Goal: Information Seeking & Learning: Learn about a topic

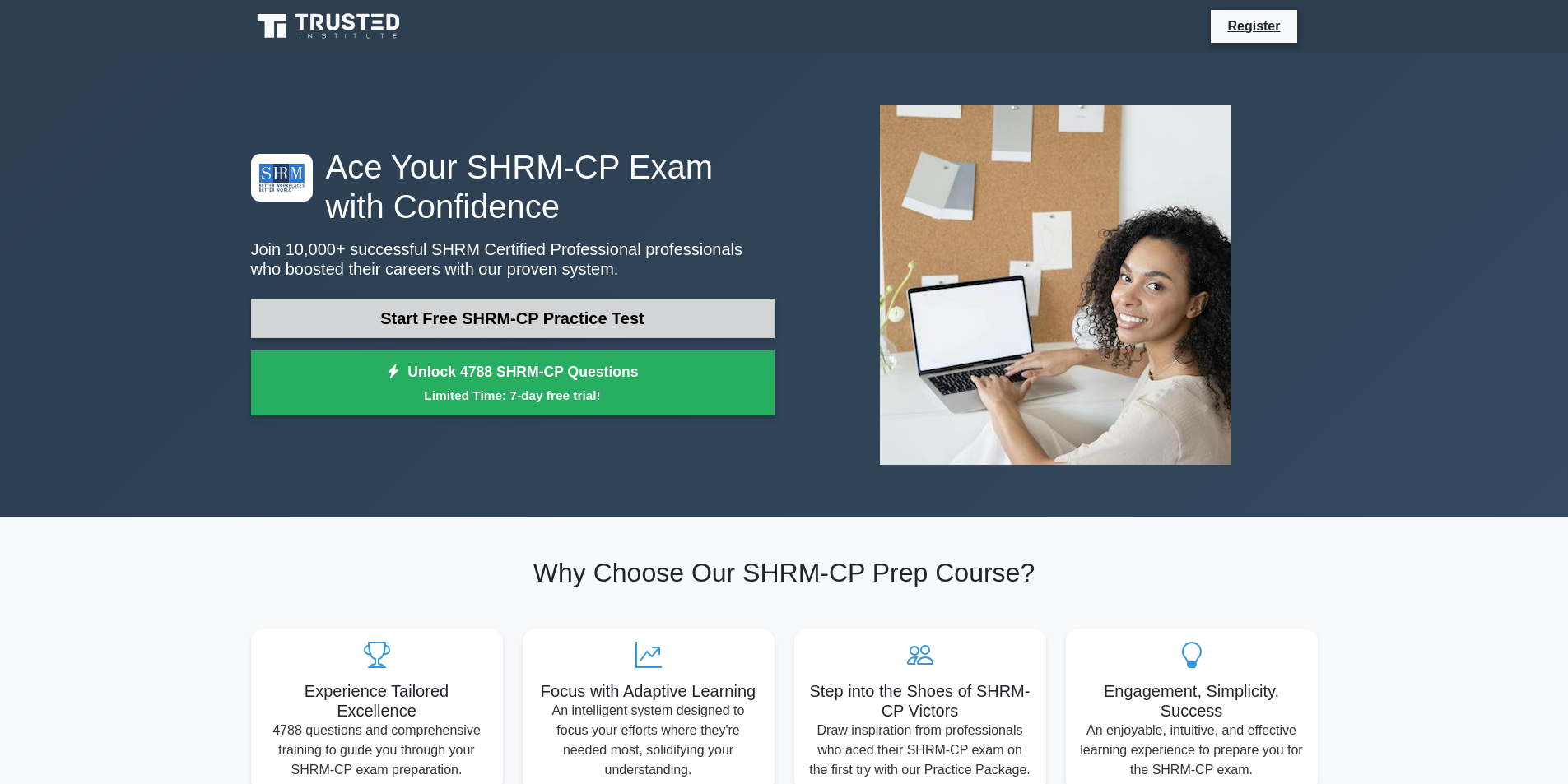
click at [571, 324] on link "Start Free SHRM-CP Practice Test" at bounding box center [512, 319] width 524 height 40
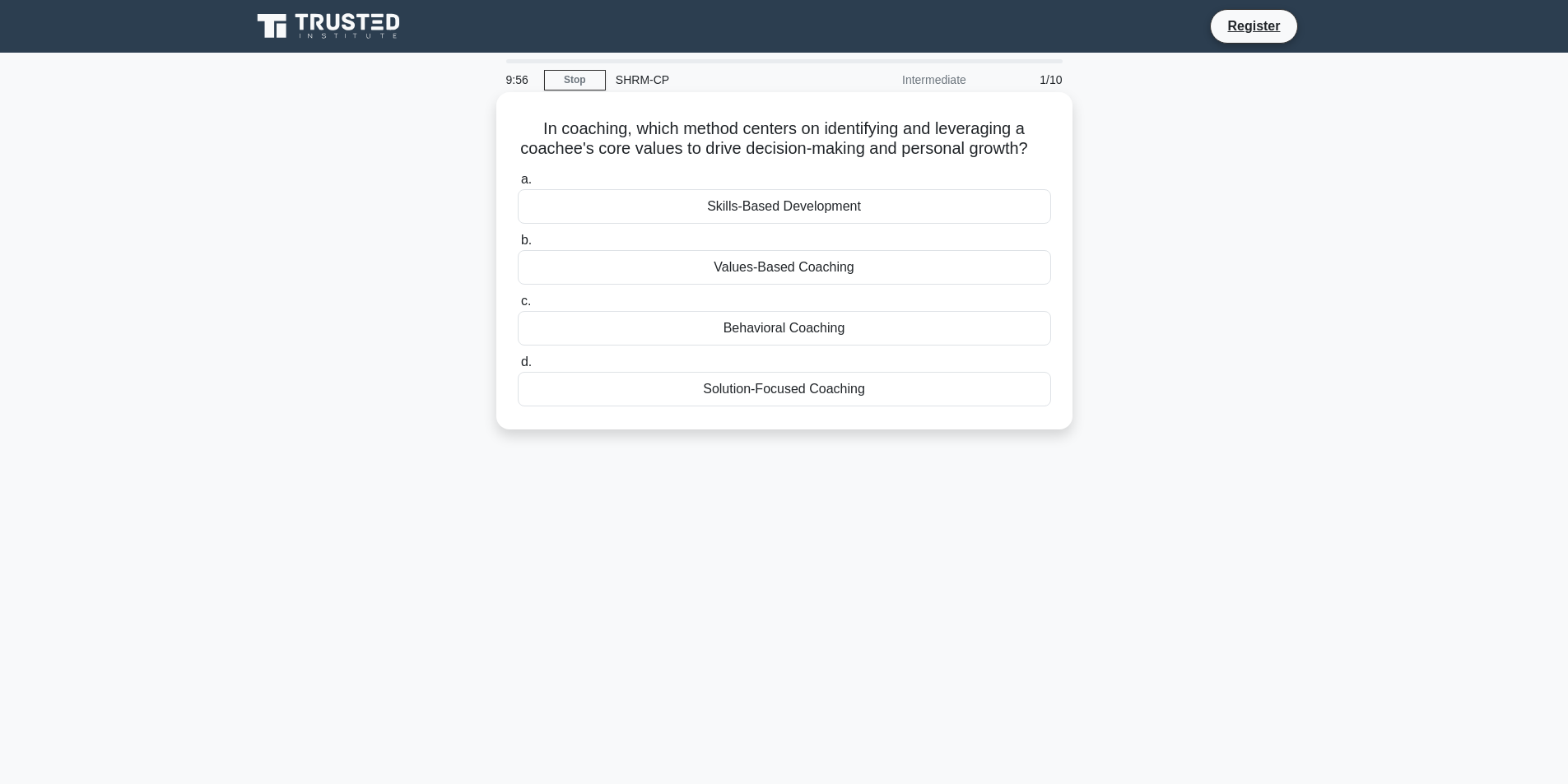
drag, startPoint x: 538, startPoint y: 125, endPoint x: 910, endPoint y: 279, distance: 402.6
click at [990, 423] on div "In coaching, which method centers on identifying and leveraging a coachee's cor…" at bounding box center [784, 260] width 563 height 324
copy div "n coaching, which method centers on identifying and leveraging a coachee's core…"
click at [679, 268] on label "b. Values-Based Coaching" at bounding box center [784, 257] width 533 height 54
click at [518, 246] on input "b. Values-Based Coaching" at bounding box center [518, 241] width 0 height 10
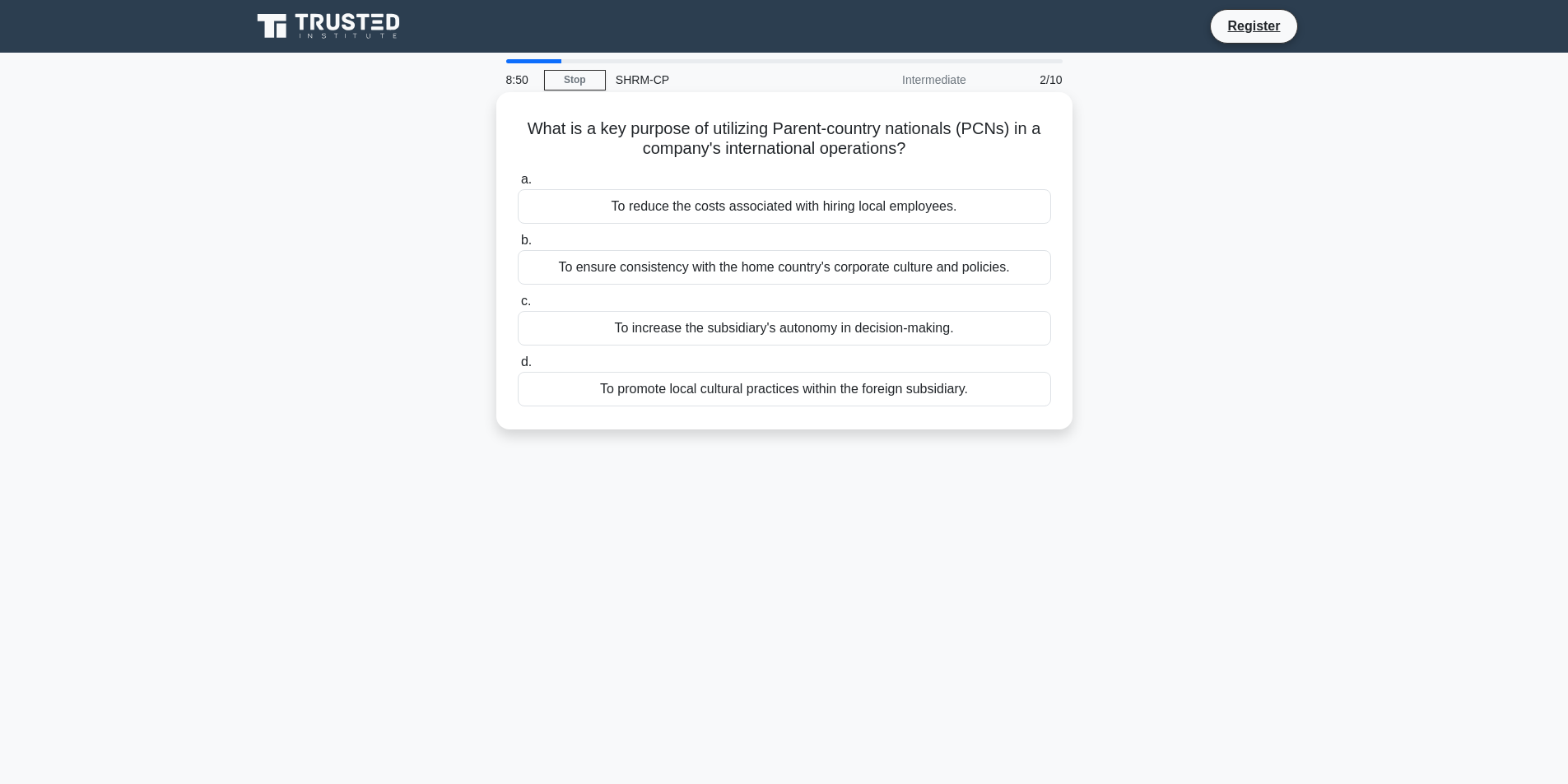
click at [671, 269] on div "To ensure consistency with the home country's corporate culture and policies." at bounding box center [784, 267] width 533 height 34
click at [518, 246] on input "b. To ensure consistency with the home country's corporate culture and policies." at bounding box center [518, 241] width 0 height 10
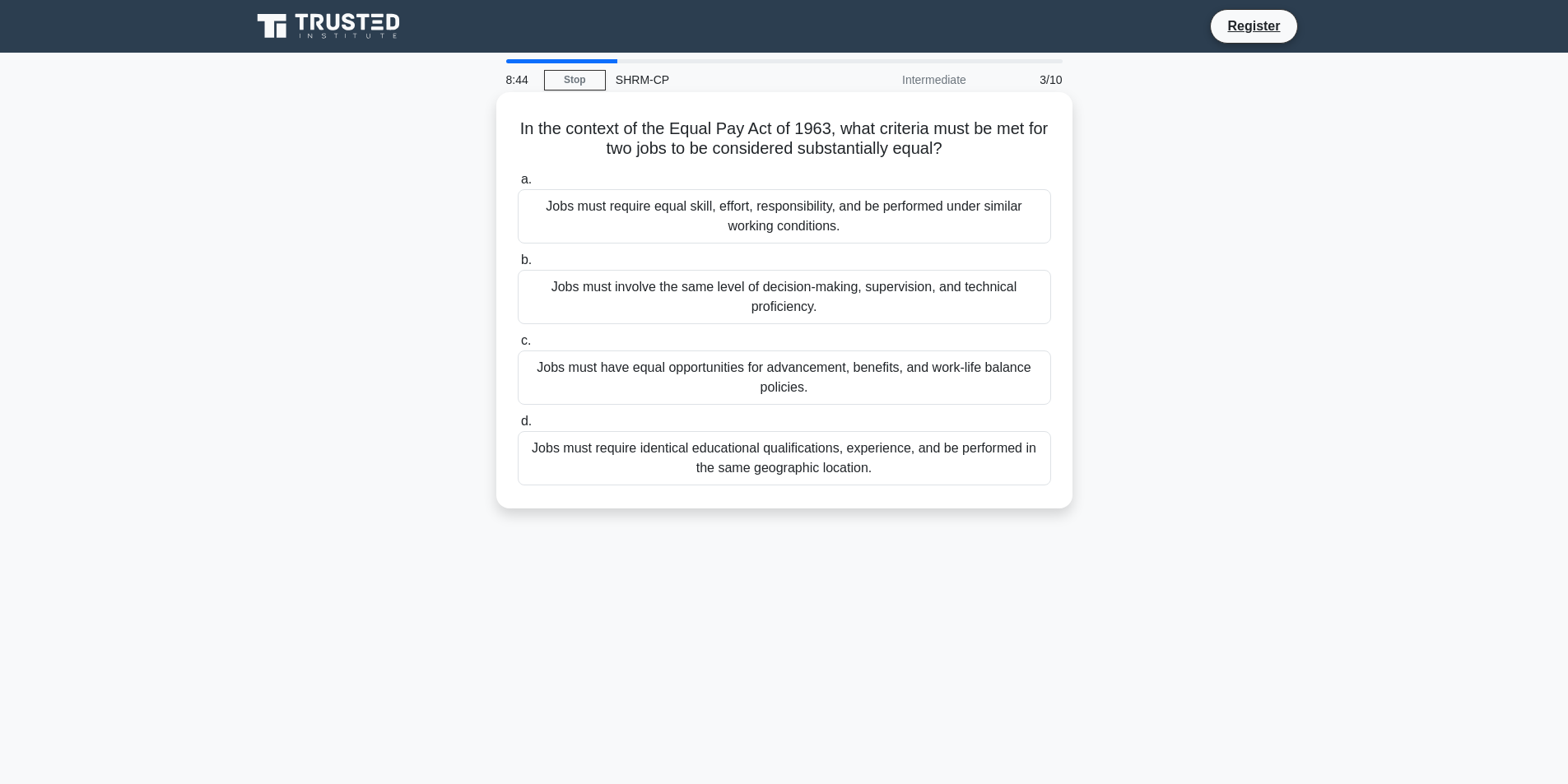
drag, startPoint x: 525, startPoint y: 126, endPoint x: 930, endPoint y: 336, distance: 456.2
click at [1047, 469] on div "In the context of the Equal Pay Act of 1963, what criteria must be met for two …" at bounding box center [784, 300] width 563 height 403
copy div "In the context of the Equal Pay Act of 1963, what criteria must be met for two …"
click at [852, 197] on div "Jobs must require equal skill, effort, responsibility, and be performed under s…" at bounding box center [784, 216] width 533 height 54
click at [518, 185] on input "a. Jobs must require equal skill, effort, responsibility, and be performed unde…" at bounding box center [518, 180] width 0 height 10
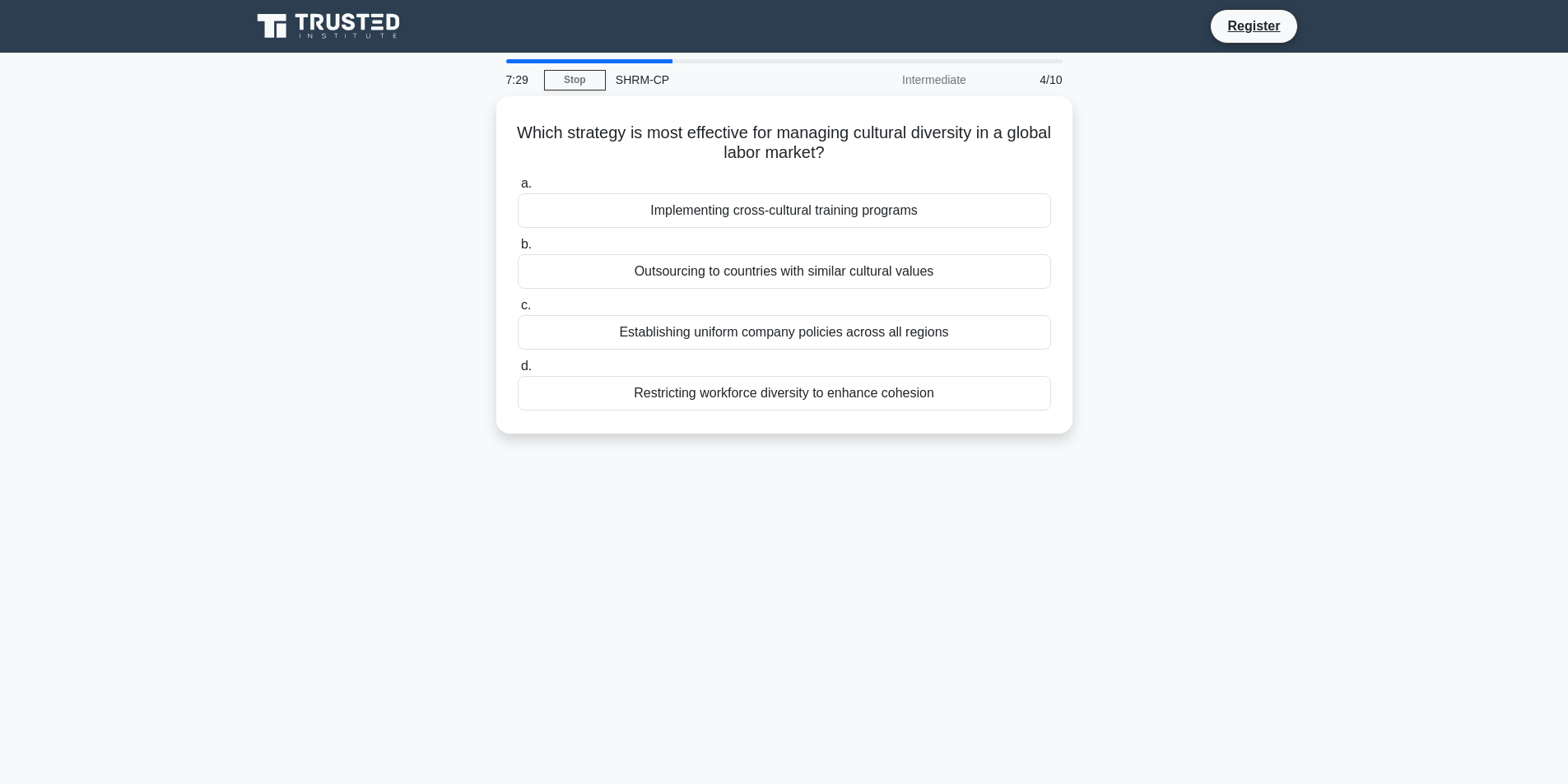
drag, startPoint x: 529, startPoint y: 129, endPoint x: 1063, endPoint y: 463, distance: 629.9
click at [1063, 463] on div "7:29 Stop SHRM-CP Intermediate 4/10 Which strategy is most effective for managi…" at bounding box center [785, 470] width 1087 height 823
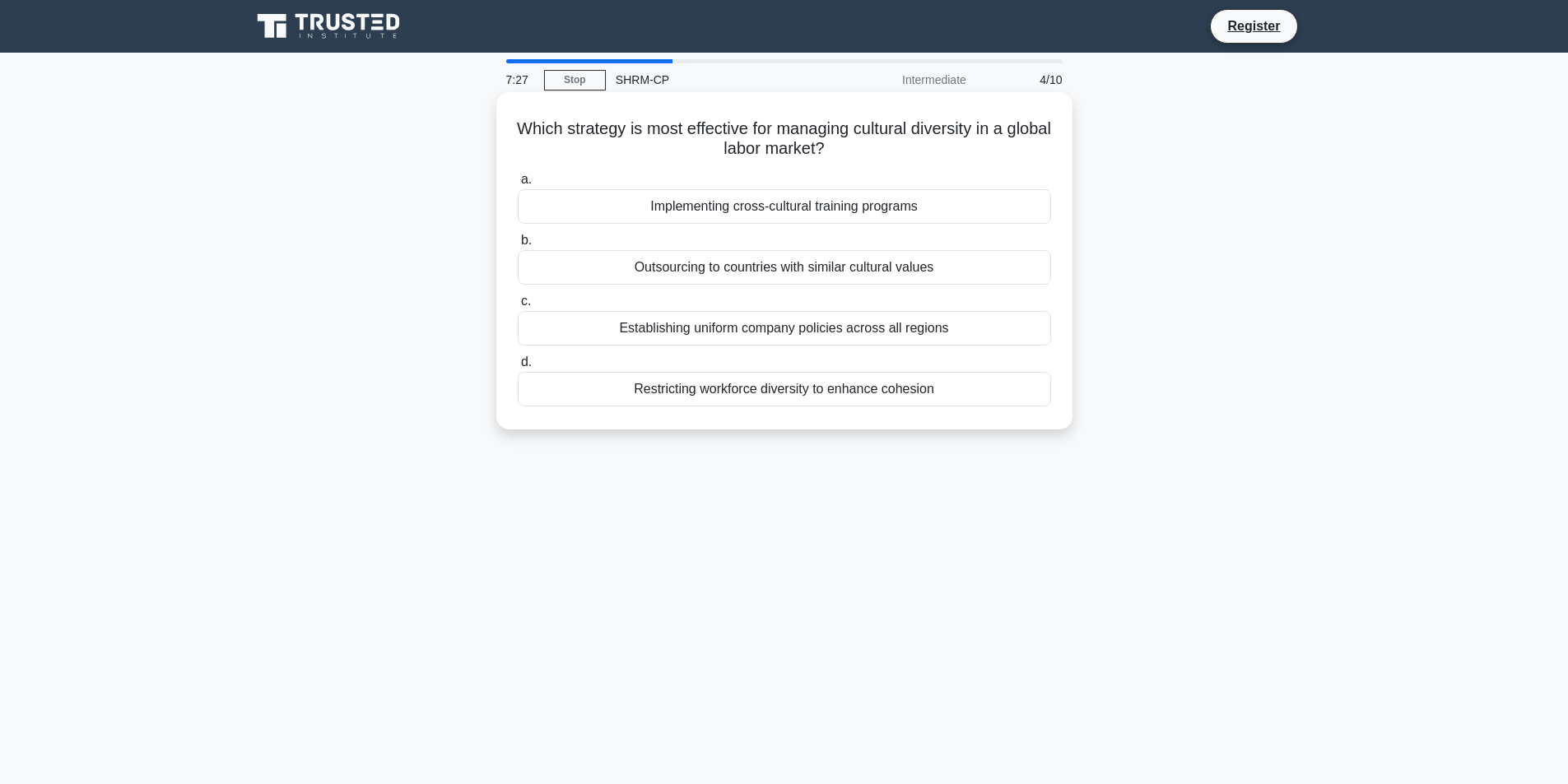
copy div "Which strategy is most effective for managing cultural diversity in a global la…"
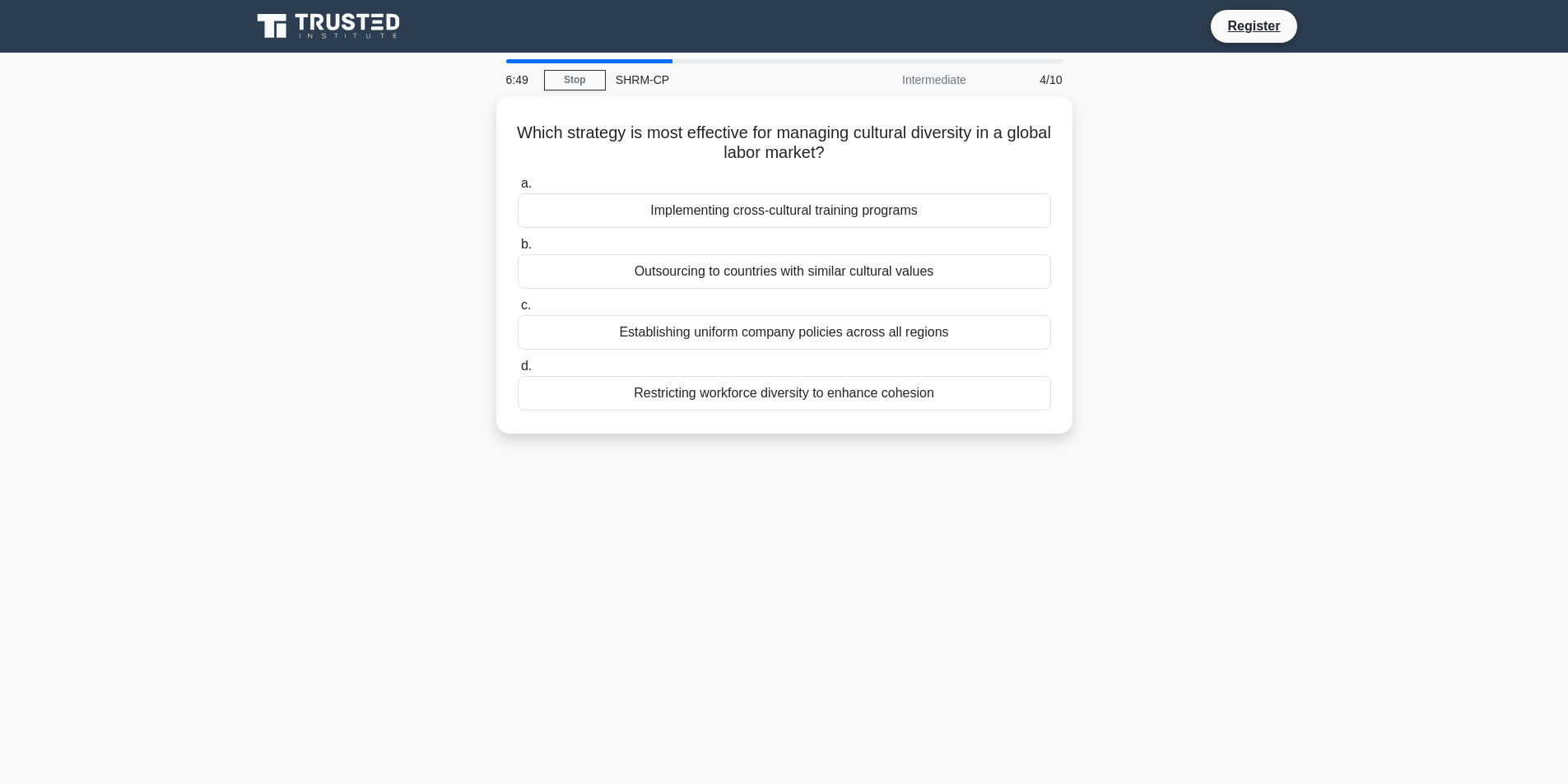
click at [1162, 177] on div "Which strategy is most effective for managing cultural diversity in a global la…" at bounding box center [785, 275] width 1087 height 358
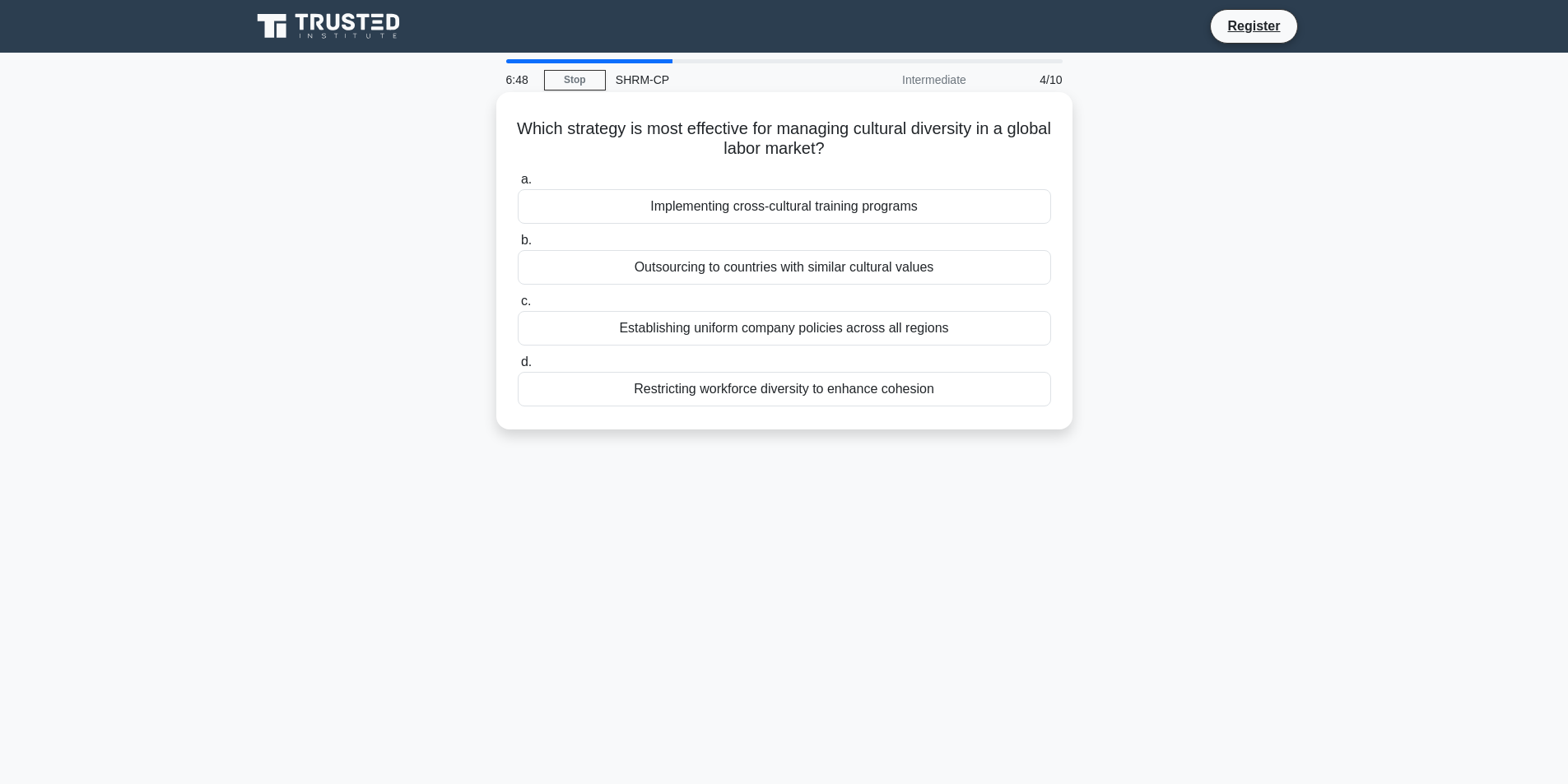
click at [953, 204] on div "Implementing cross-cultural training programs" at bounding box center [784, 206] width 533 height 34
click at [518, 185] on input "a. Implementing cross-cultural training programs" at bounding box center [518, 180] width 0 height 10
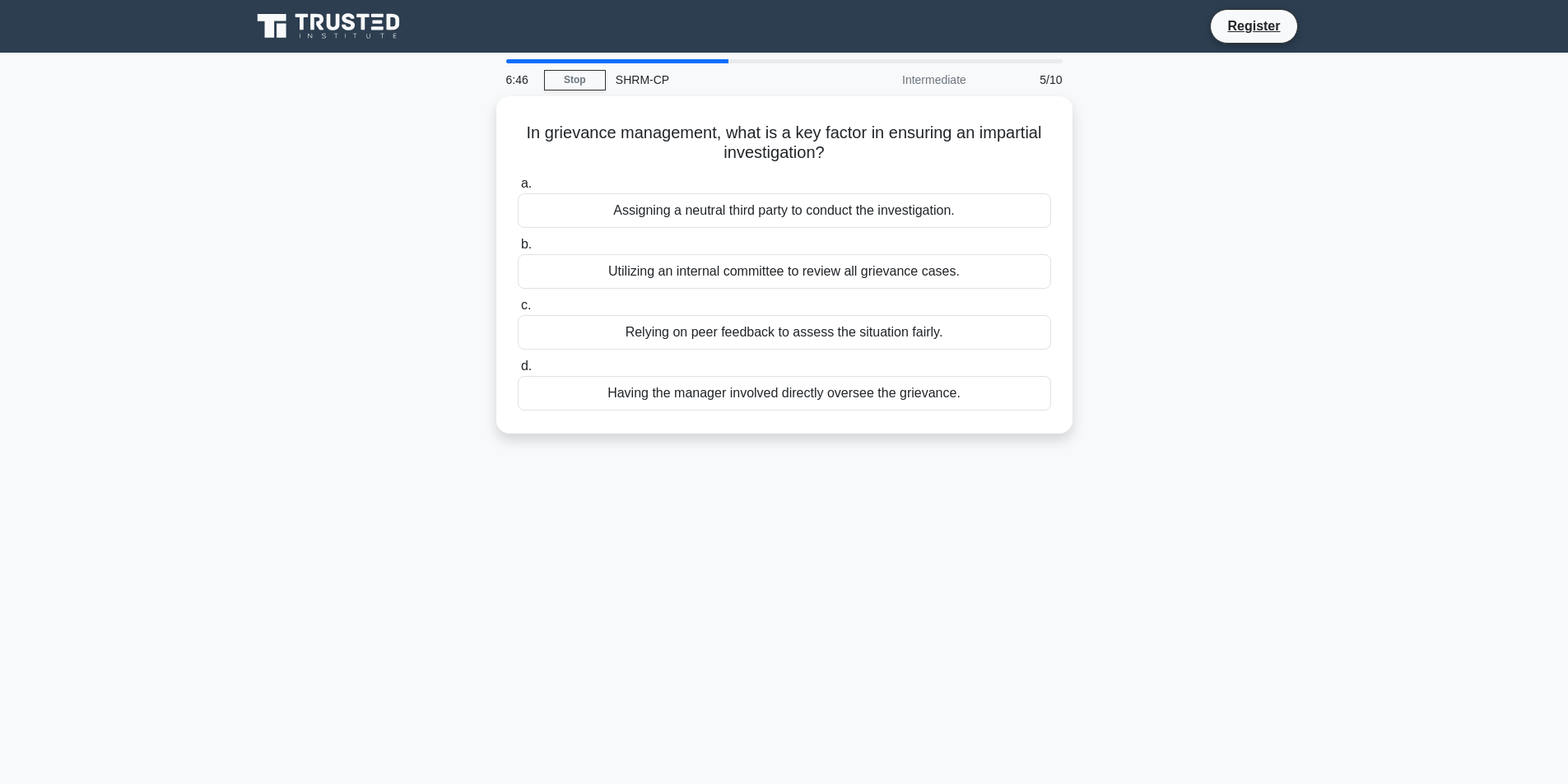
drag, startPoint x: 509, startPoint y: 126, endPoint x: 1091, endPoint y: 407, distance: 646.3
click at [1091, 407] on div "In grievance management, what is a key factor in ensuring an impartial investig…" at bounding box center [785, 275] width 1087 height 358
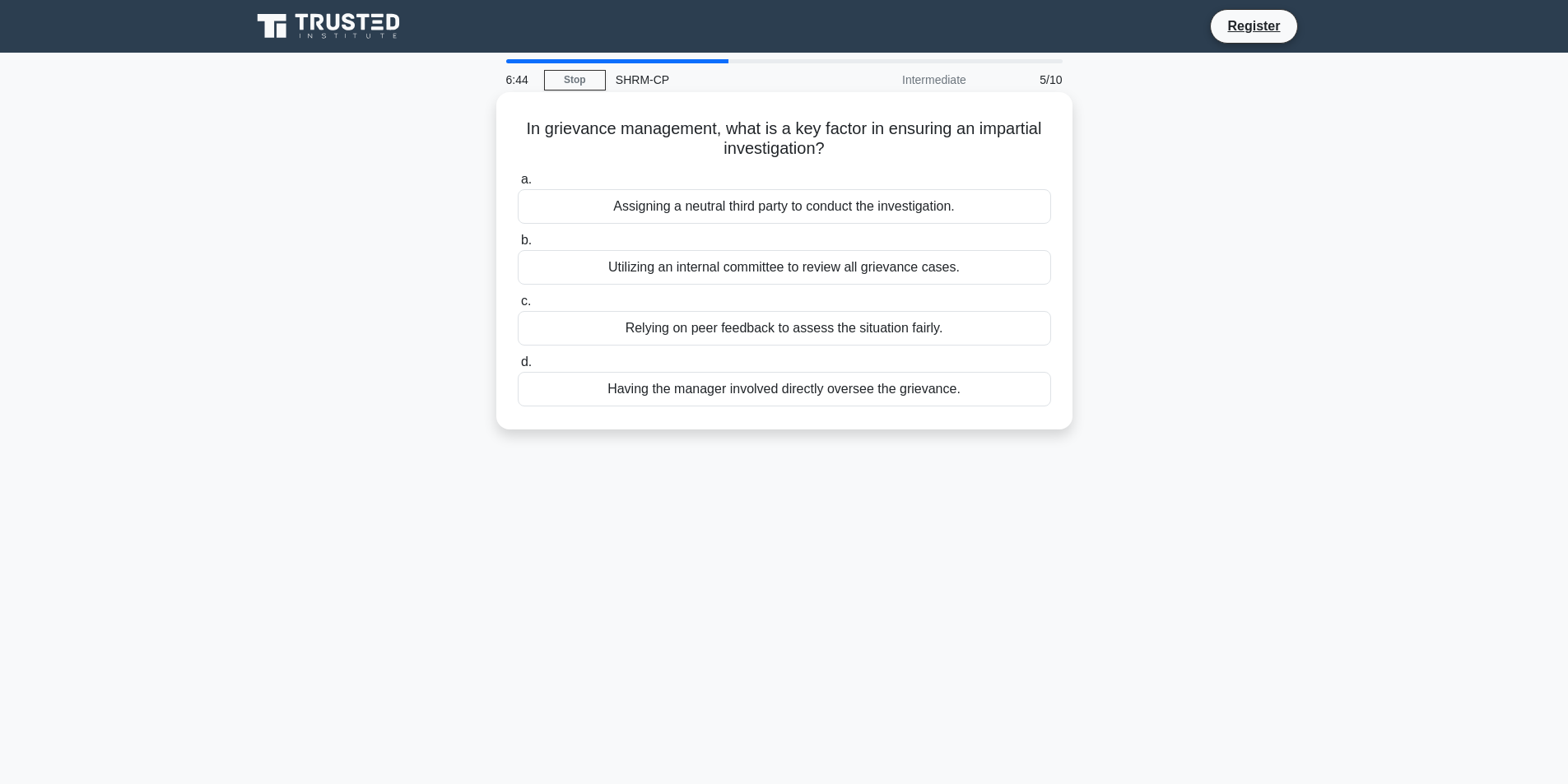
copy div "In grievance management, what is a key factor in ensuring an impartial investig…"
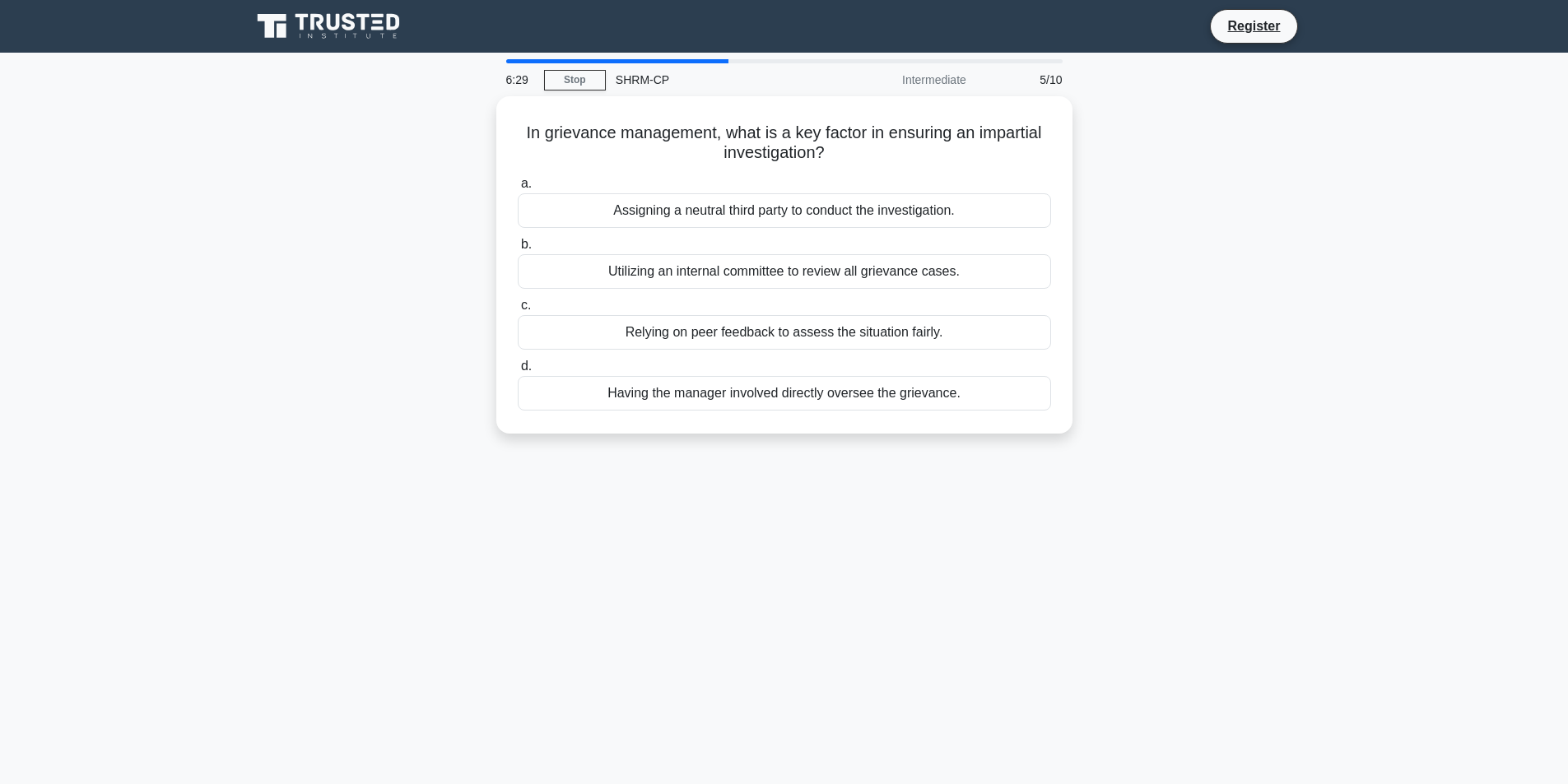
click at [223, 358] on main "6:29 Stop SHRM-CP Intermediate 5/10 In grievance management, what is a key fact…" at bounding box center [784, 470] width 1568 height 836
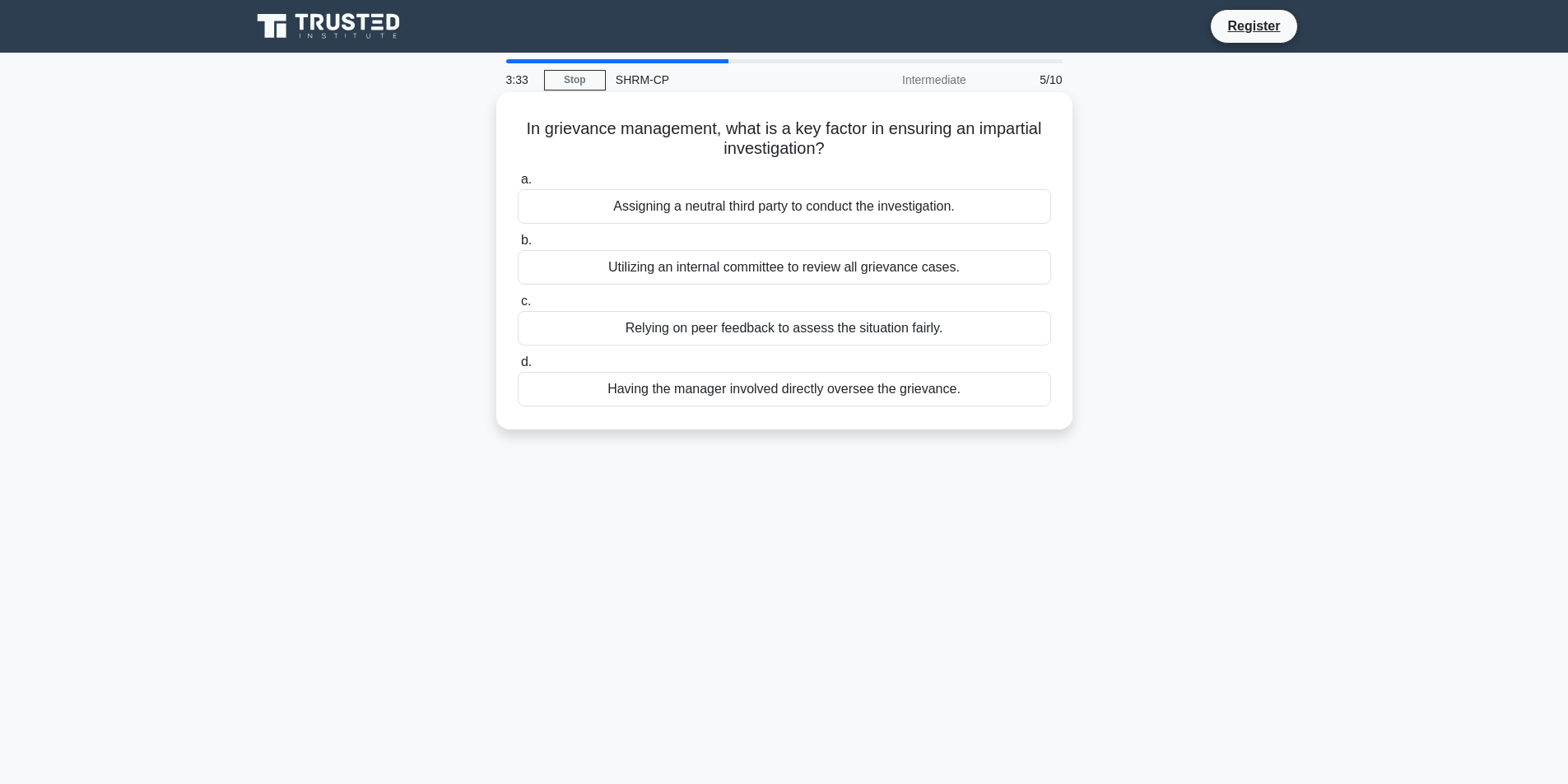
click at [958, 202] on div "Assigning a neutral third party to conduct the investigation." at bounding box center [784, 206] width 533 height 34
click at [518, 185] on input "a. Assigning a neutral third party to conduct the investigation." at bounding box center [518, 180] width 0 height 10
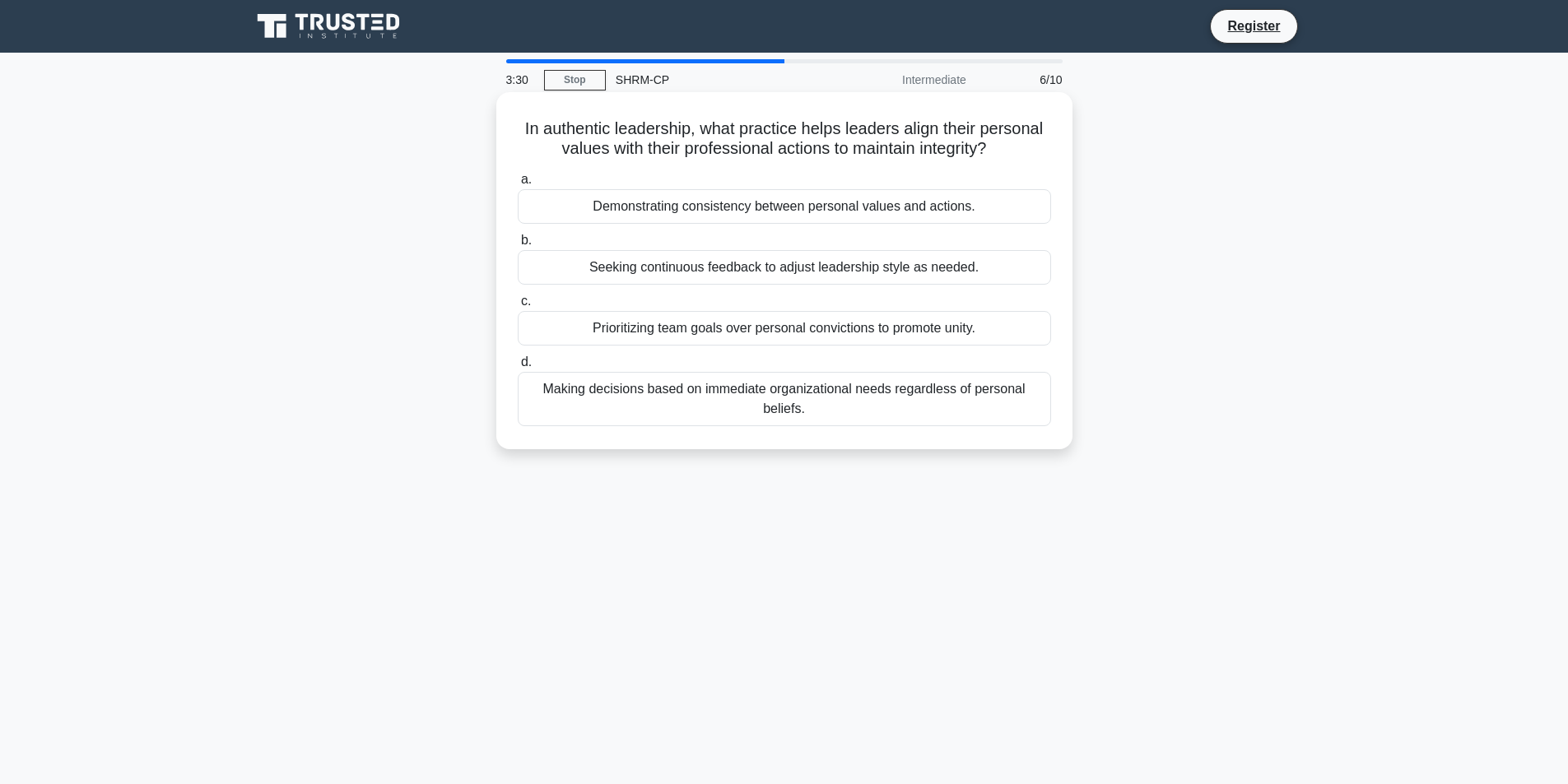
drag, startPoint x: 514, startPoint y: 126, endPoint x: 899, endPoint y: 446, distance: 500.6
click at [899, 446] on div "In authentic leadership, what practice helps leaders align their personal value…" at bounding box center [784, 271] width 576 height 358
copy div "In authentic leadership, what practice helps leaders align their personal value…"
click at [913, 199] on div "Demonstrating consistency between personal values and actions." at bounding box center [784, 206] width 533 height 34
click at [518, 185] on input "a. Demonstrating consistency between personal values and actions." at bounding box center [518, 180] width 0 height 10
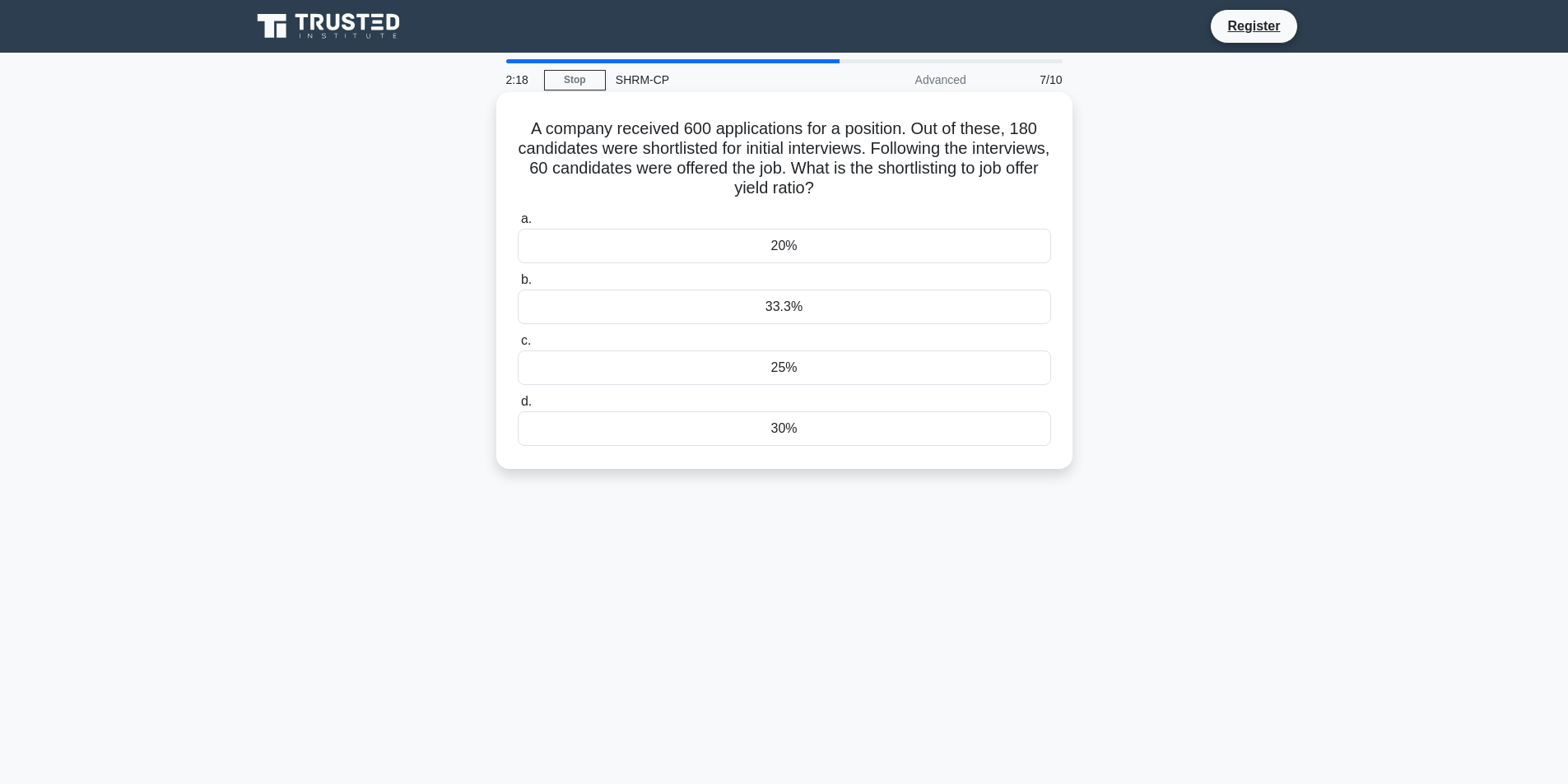
drag, startPoint x: 524, startPoint y: 125, endPoint x: 788, endPoint y: 443, distance: 413.3
click at [788, 443] on div "A company received 600 applications for a position. Out of these, 180 candidate…" at bounding box center [784, 280] width 563 height 364
click at [790, 444] on div "30%" at bounding box center [784, 429] width 533 height 34
click at [518, 407] on input "d. 30%" at bounding box center [518, 401] width 0 height 10
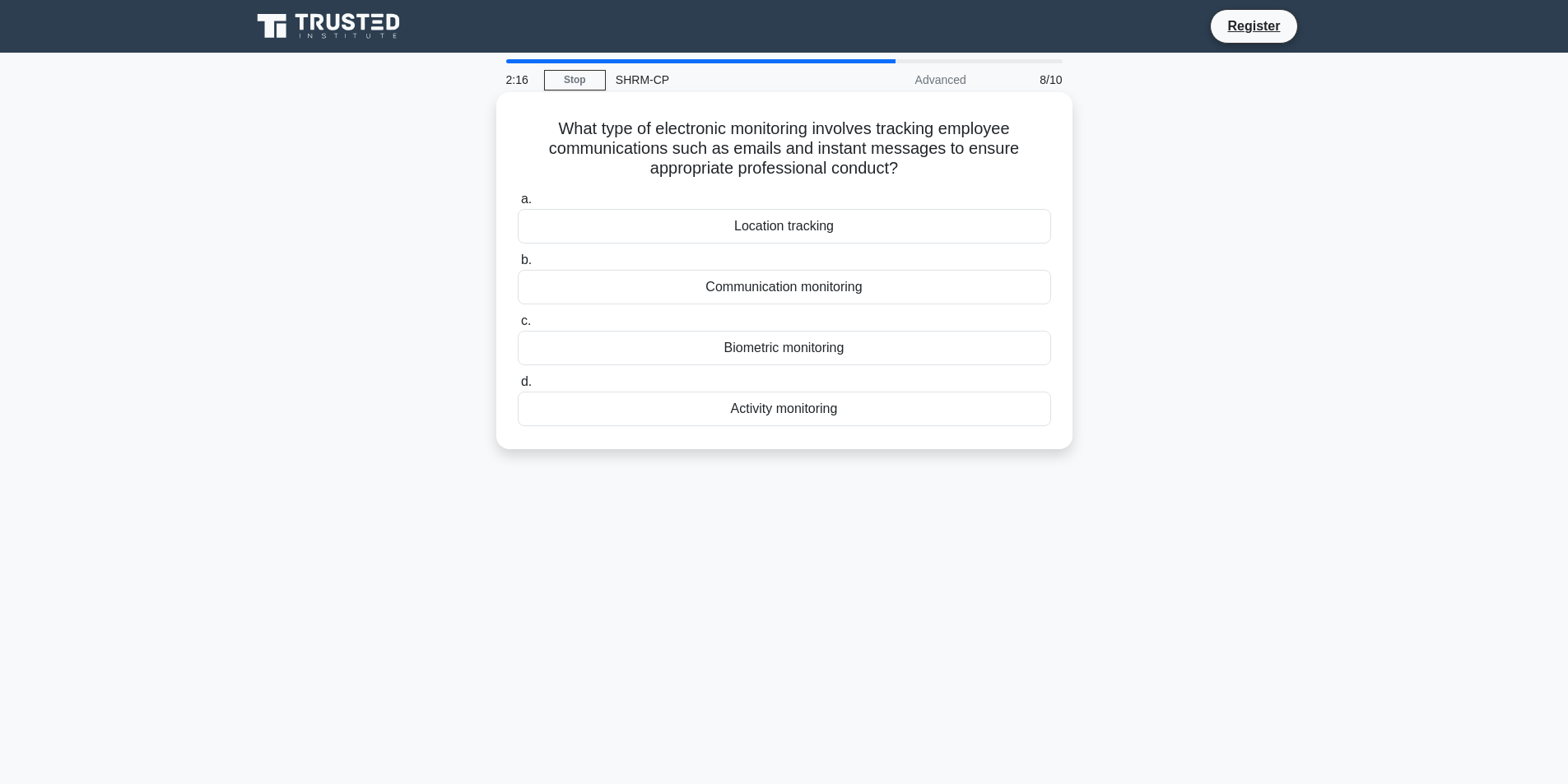
drag, startPoint x: 548, startPoint y: 119, endPoint x: 1002, endPoint y: 438, distance: 554.9
click at [1002, 438] on div "What type of electronic monitoring involves tracking employee communications su…" at bounding box center [784, 271] width 563 height 344
copy div "What type of electronic monitoring involves tracking employee communications su…"
click at [564, 291] on div "Communication monitoring" at bounding box center [784, 287] width 533 height 34
click at [518, 266] on input "b. Communication monitoring" at bounding box center [518, 260] width 0 height 10
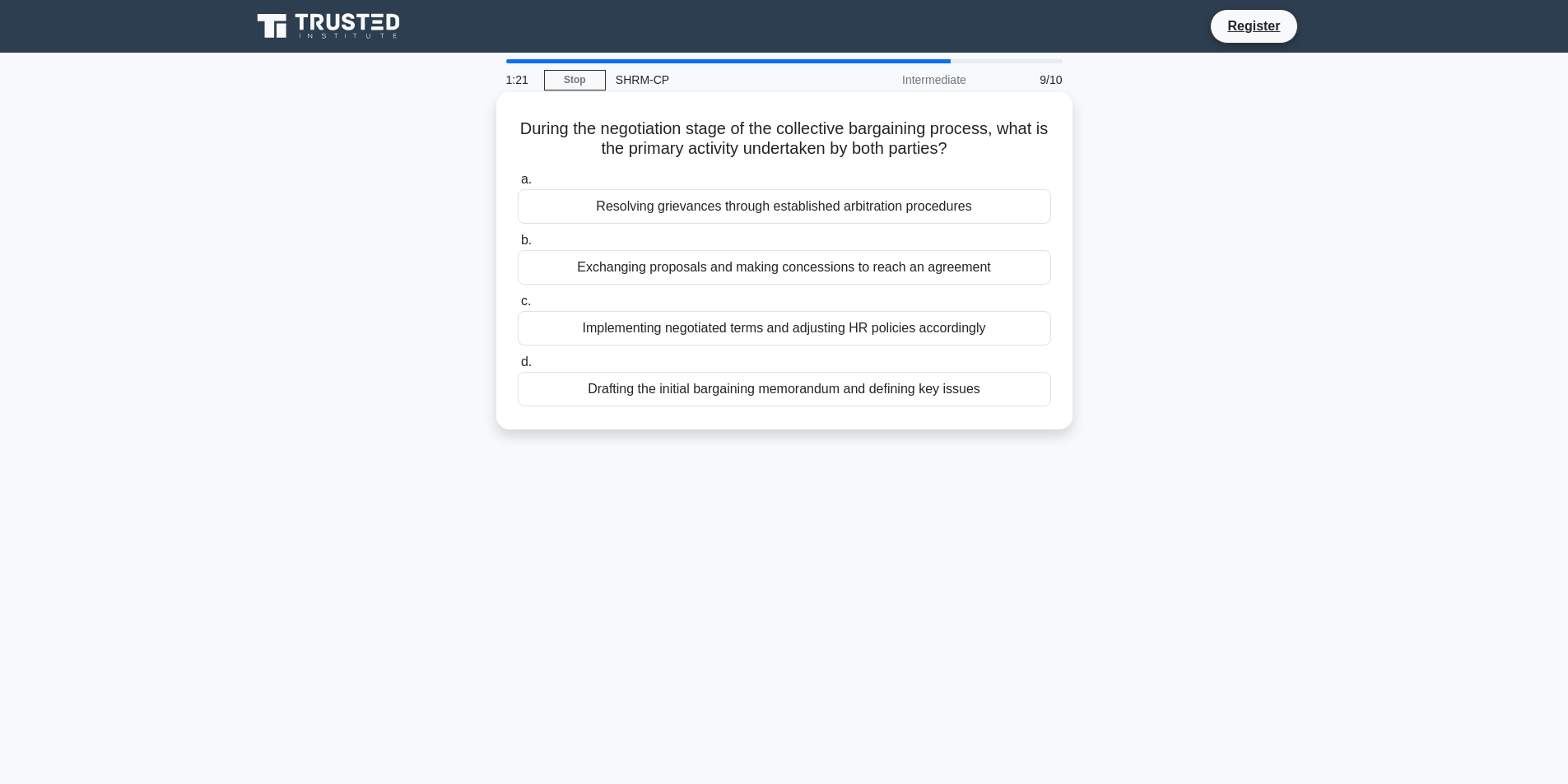
drag, startPoint x: 515, startPoint y: 123, endPoint x: 959, endPoint y: 268, distance: 467.1
click at [1063, 390] on div "During the negotiation stage of the collective bargaining process, what is the …" at bounding box center [784, 260] width 563 height 324
copy div "During the negotiation stage of the collective bargaining process, what is the …"
click at [801, 250] on label "b. Exchanging proposals and making concessions to reach an agreement" at bounding box center [784, 257] width 533 height 54
click at [518, 246] on input "b. Exchanging proposals and making concessions to reach an agreement" at bounding box center [518, 241] width 0 height 10
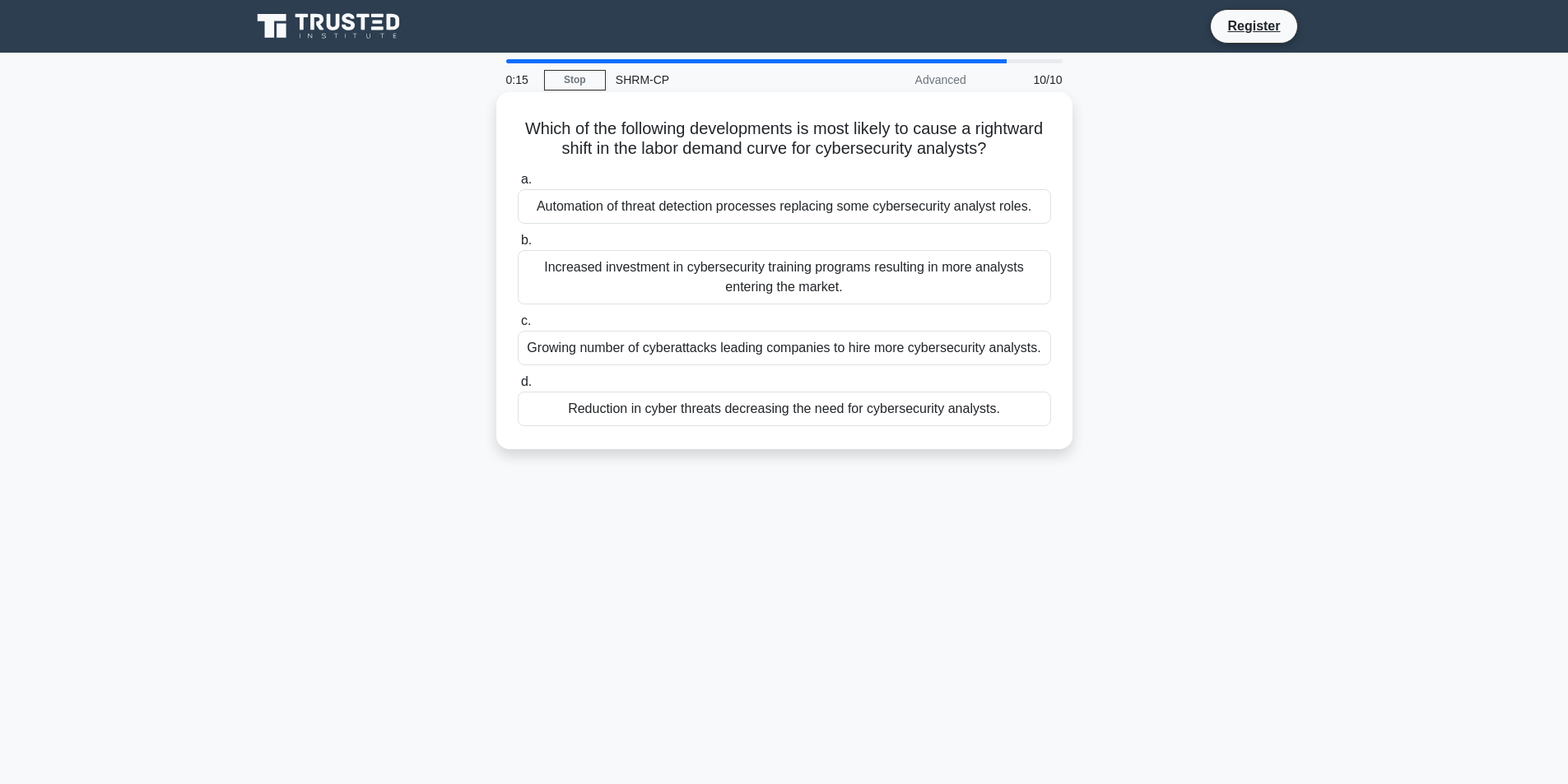
click at [806, 284] on div "Increased investment in cybersecurity training programs resulting in more analy…" at bounding box center [784, 277] width 533 height 54
click at [518, 246] on input "b. Increased investment in cybersecurity training programs resulting in more an…" at bounding box center [518, 241] width 0 height 10
